Goal: Task Accomplishment & Management: Use online tool/utility

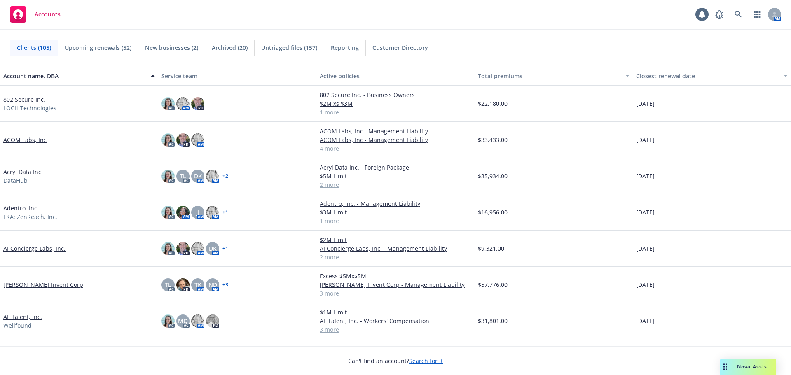
click at [37, 100] on link "802 Secure Inc." at bounding box center [24, 99] width 42 height 9
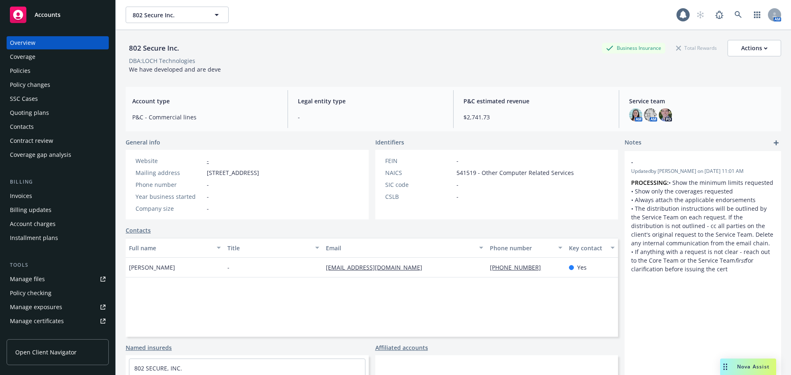
click at [29, 281] on div "Manage files" at bounding box center [27, 279] width 35 height 13
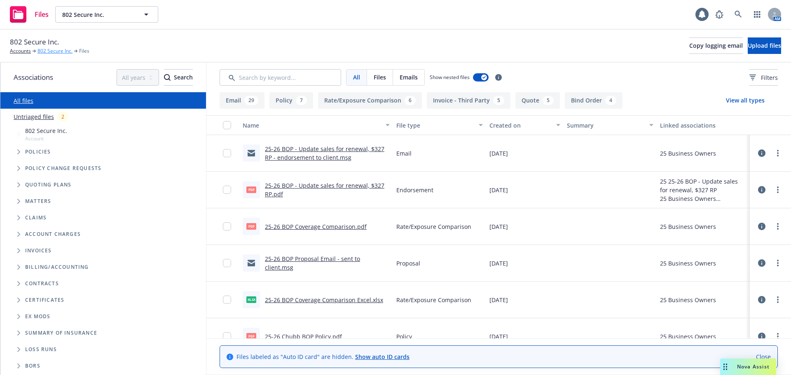
click at [59, 50] on link "802 Secure Inc." at bounding box center [54, 50] width 35 height 7
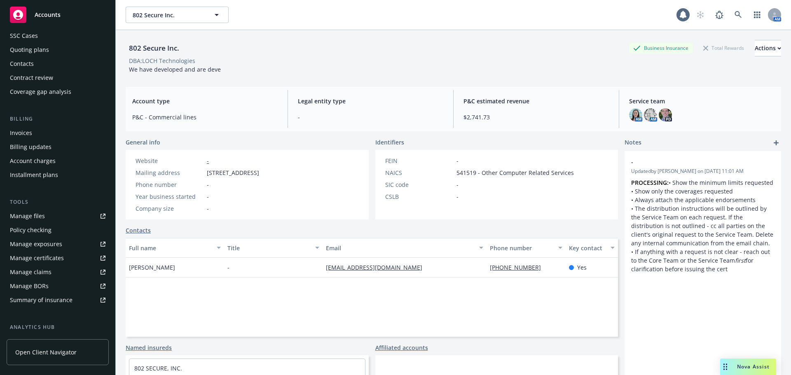
scroll to position [124, 0]
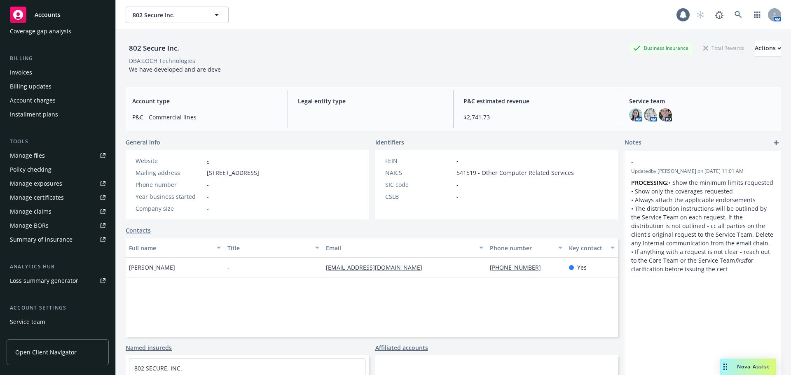
click at [50, 157] on link "Manage files" at bounding box center [58, 155] width 102 height 13
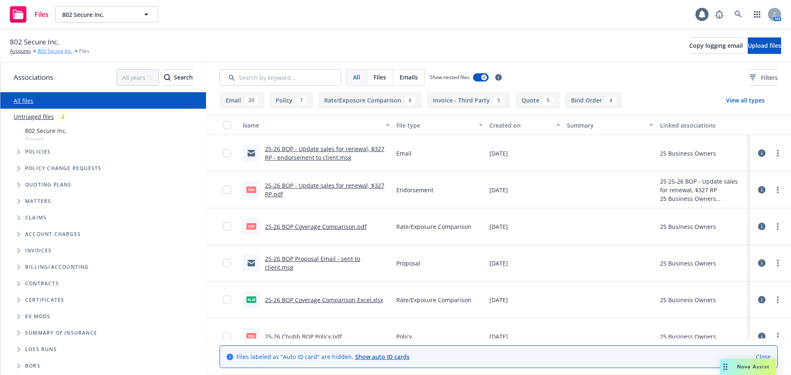
click at [56, 52] on link "802 Secure Inc." at bounding box center [54, 50] width 35 height 7
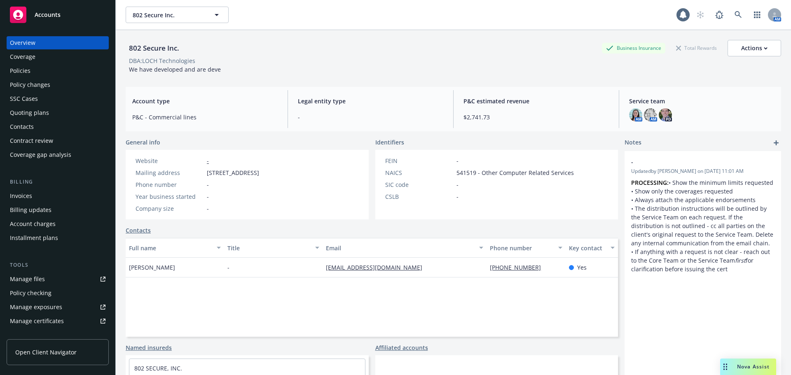
click at [49, 279] on link "Manage files" at bounding box center [58, 279] width 102 height 13
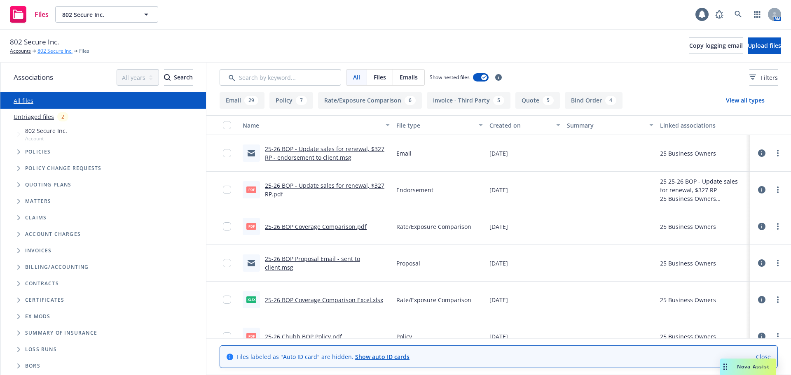
click at [45, 52] on link "802 Secure Inc." at bounding box center [54, 50] width 35 height 7
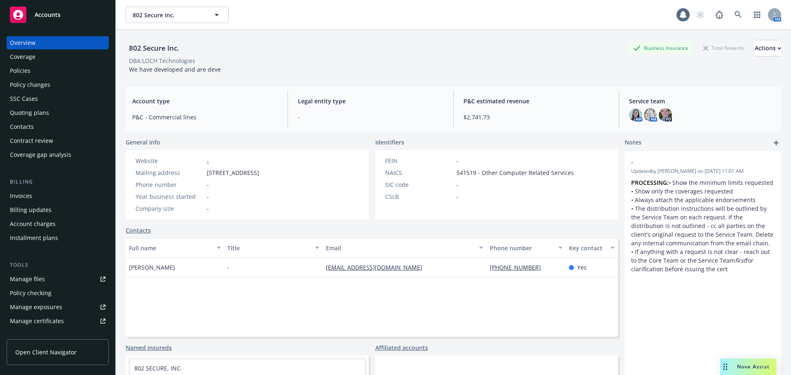
scroll to position [124, 0]
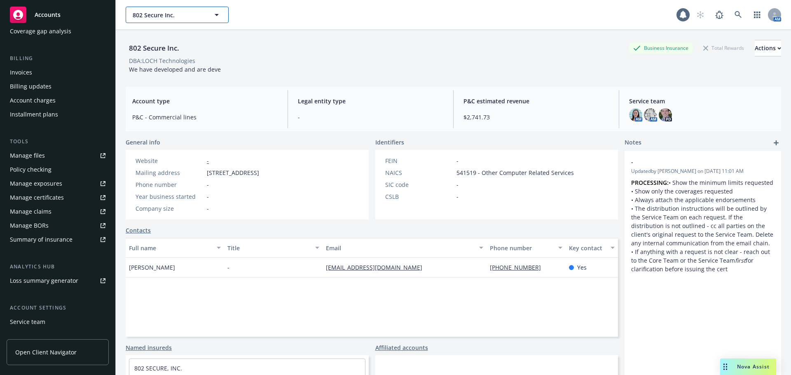
click at [146, 16] on span "802 Secure Inc." at bounding box center [168, 15] width 71 height 9
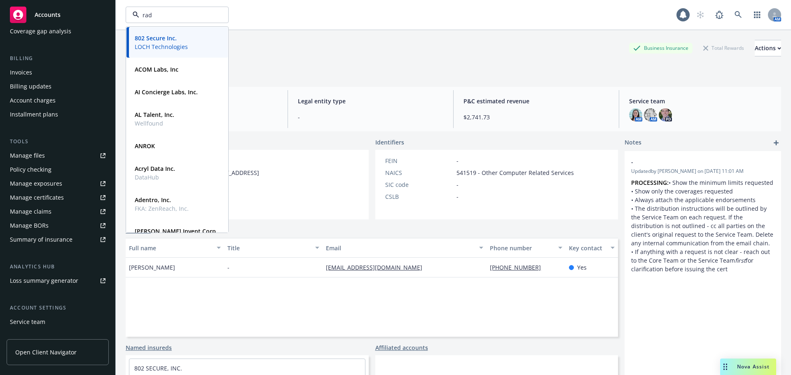
type input "rad"
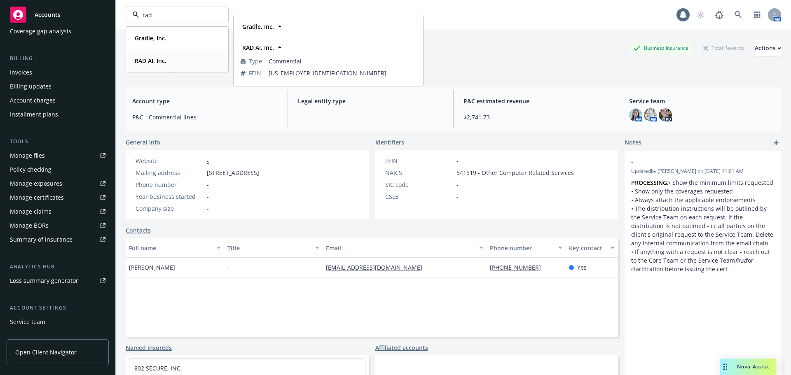
click at [150, 61] on strong "RAD AI, Inc." at bounding box center [151, 61] width 32 height 8
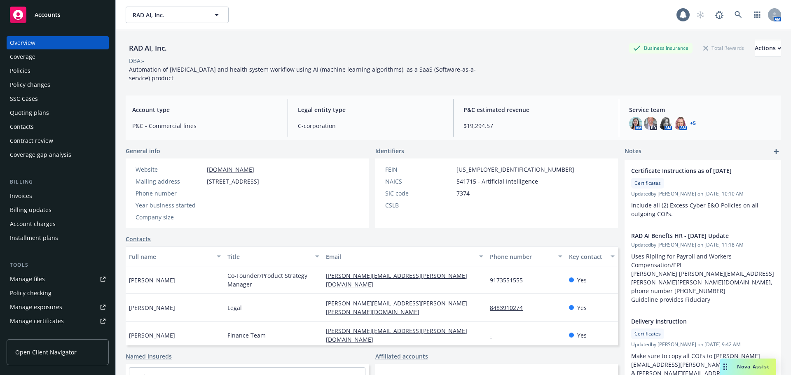
click at [55, 115] on div "Quoting plans" at bounding box center [58, 112] width 96 height 13
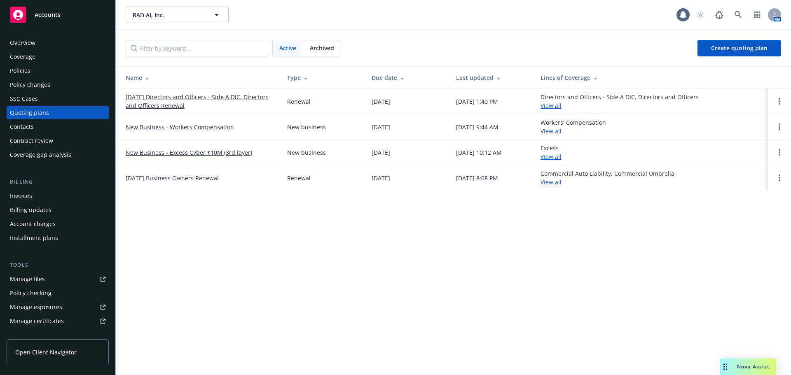
click at [35, 74] on div "Policies" at bounding box center [58, 70] width 96 height 13
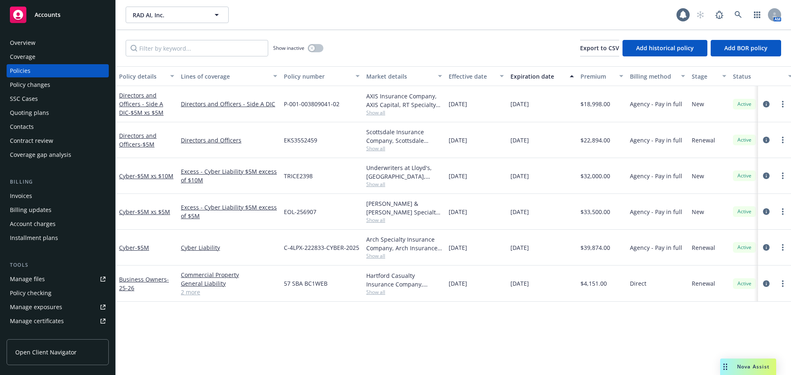
click at [48, 110] on div "Quoting plans" at bounding box center [58, 112] width 96 height 13
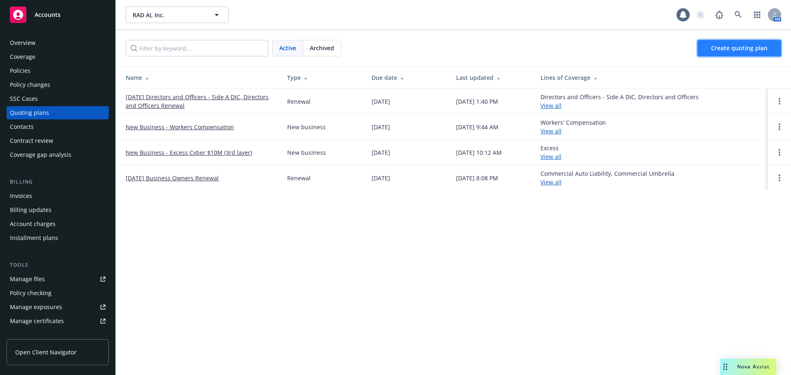
click at [744, 52] on link "Create quoting plan" at bounding box center [740, 48] width 84 height 16
